Goal: Task Accomplishment & Management: Manage account settings

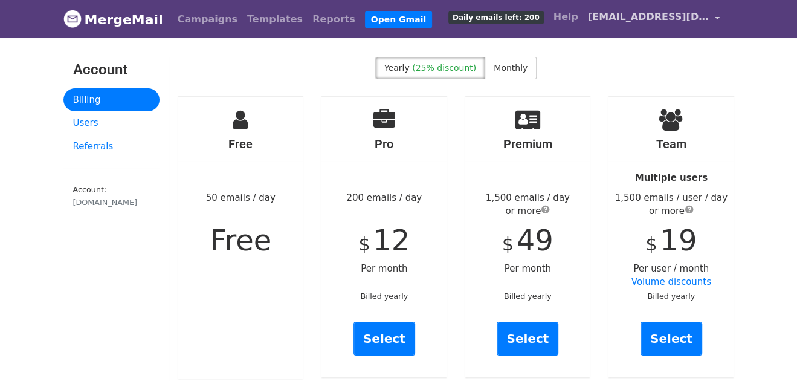
click at [669, 17] on span "[EMAIL_ADDRESS][DOMAIN_NAME]" at bounding box center [648, 17] width 121 height 15
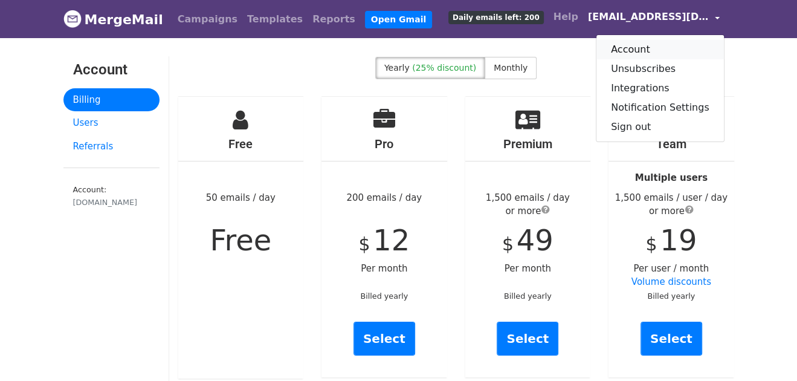
click at [659, 55] on link "Account" at bounding box center [661, 49] width 128 height 19
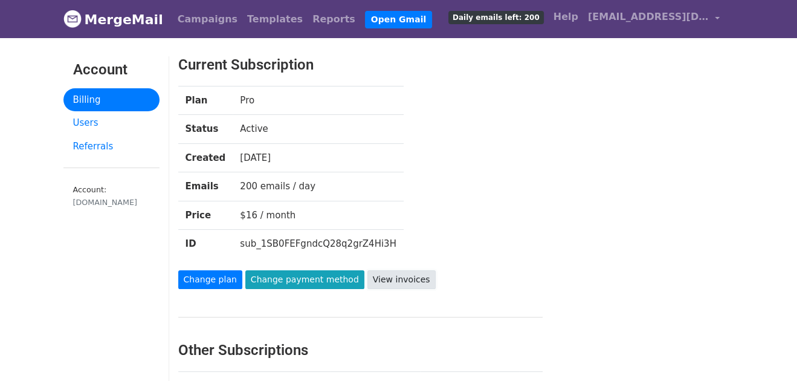
click at [387, 277] on link "View invoices" at bounding box center [401, 279] width 68 height 19
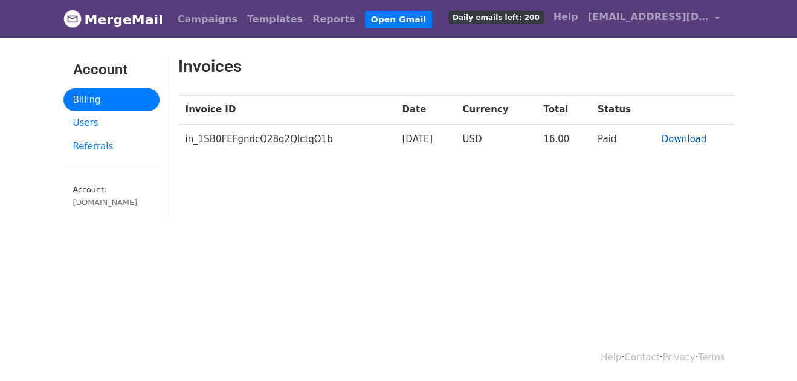
click at [682, 140] on link "Download" at bounding box center [684, 139] width 45 height 11
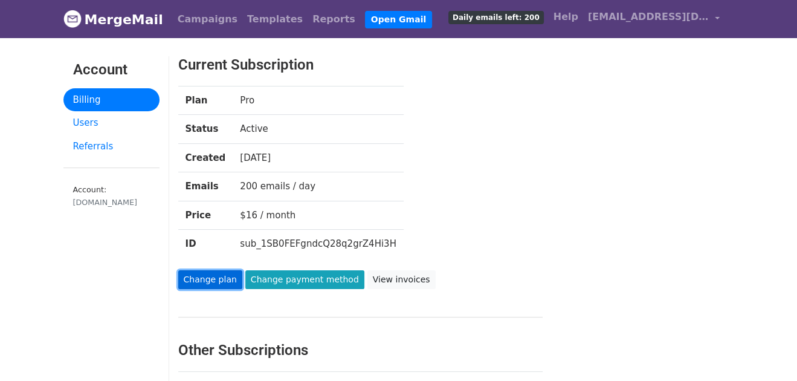
click at [209, 280] on link "Change plan" at bounding box center [210, 279] width 64 height 19
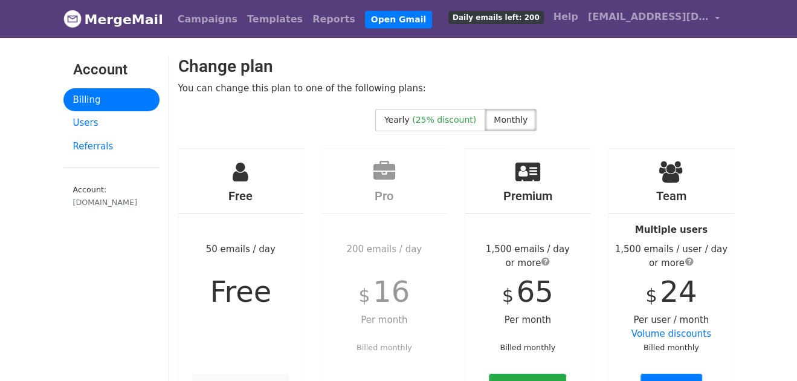
click at [233, 274] on span "Free" at bounding box center [241, 291] width 62 height 34
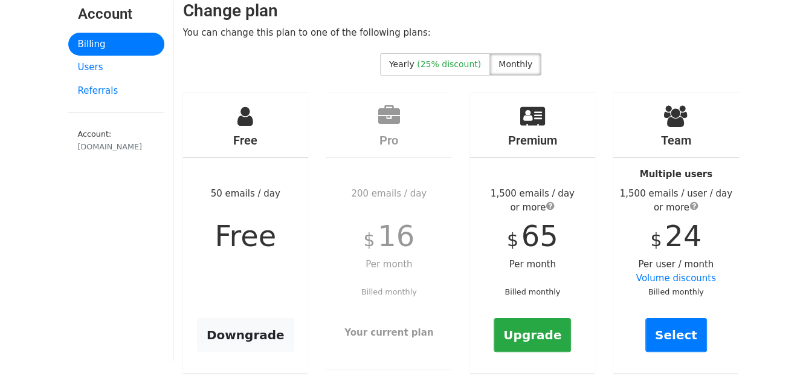
scroll to position [120, 0]
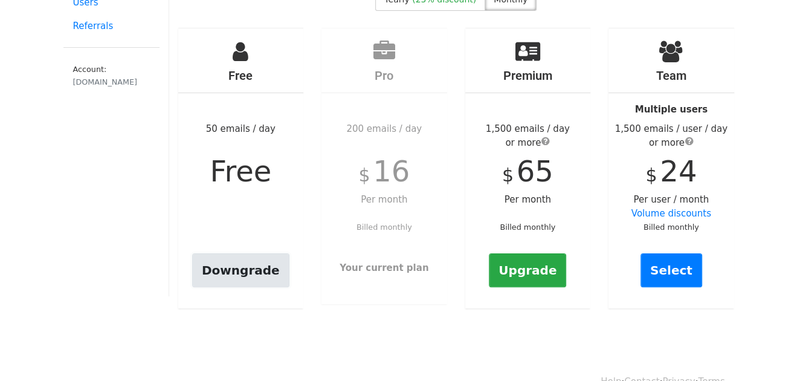
click at [241, 273] on link "Downgrade" at bounding box center [240, 270] width 97 height 34
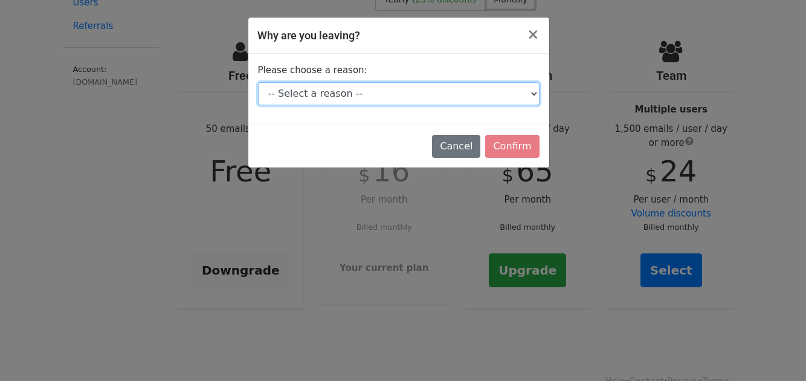
click at [460, 96] on select "-- Select a reason -- I don't send enough emails It's too expensive I had a tec…" at bounding box center [399, 93] width 282 height 23
select select "I don't send enough emails"
click at [258, 82] on select "-- Select a reason -- I don't send enough emails It's too expensive I had a tec…" at bounding box center [399, 93] width 282 height 23
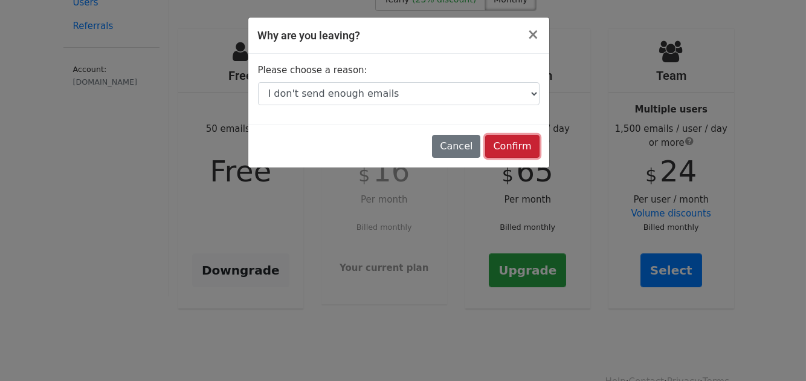
click at [510, 147] on input "Confirm" at bounding box center [512, 146] width 54 height 23
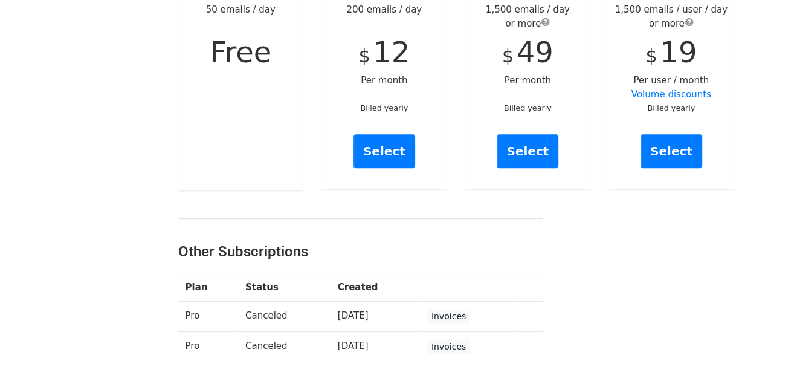
scroll to position [302, 0]
